Goal: Navigation & Orientation: Find specific page/section

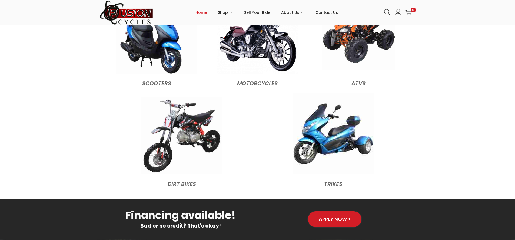
scroll to position [513, 0]
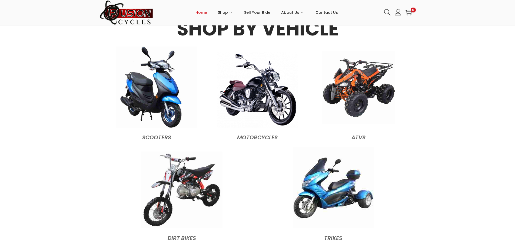
click at [366, 73] on img at bounding box center [358, 87] width 73 height 73
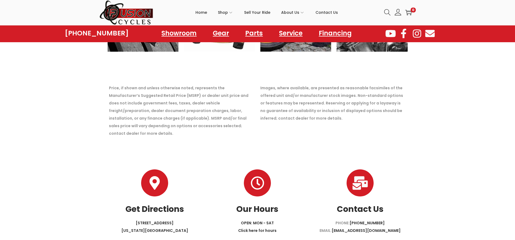
scroll to position [648, 0]
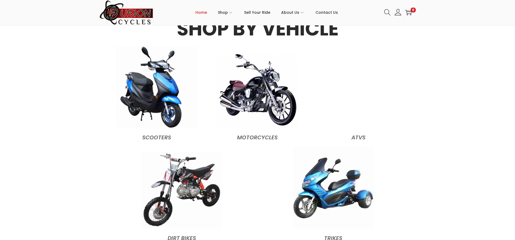
scroll to position [513, 0]
